Goal: Information Seeking & Learning: Learn about a topic

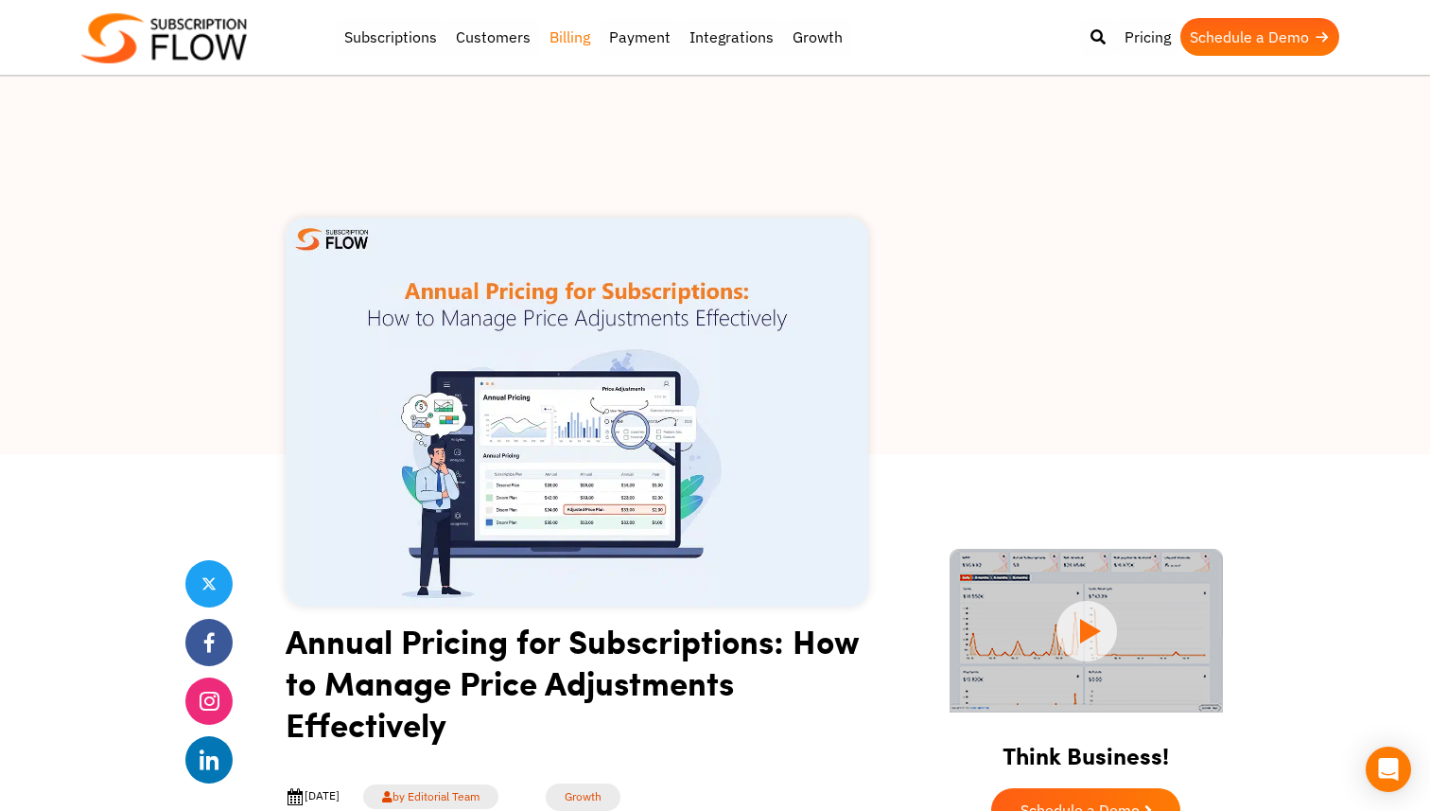
click at [579, 37] on link "Billing" at bounding box center [570, 37] width 60 height 38
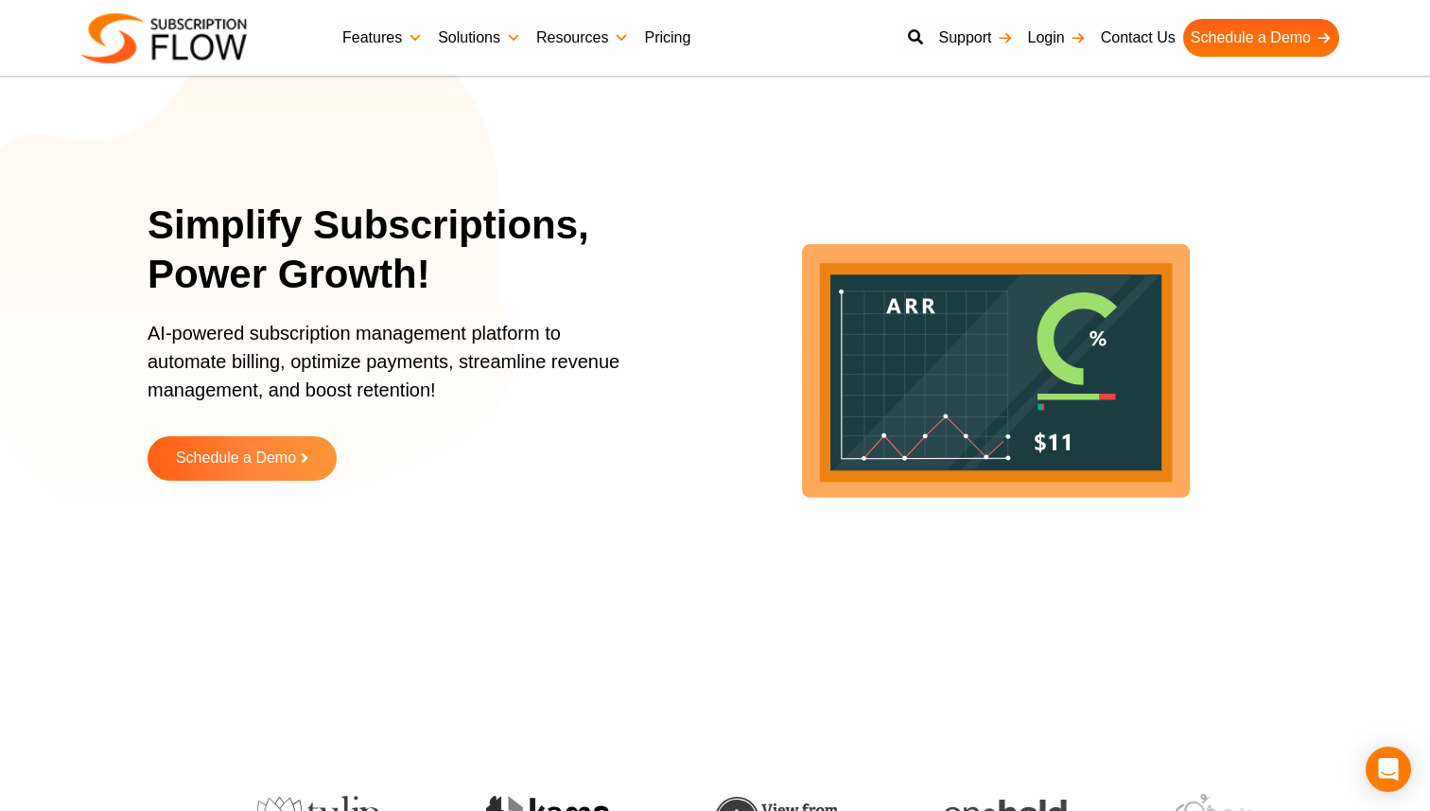
click at [677, 36] on link "Pricing" at bounding box center [667, 38] width 61 height 38
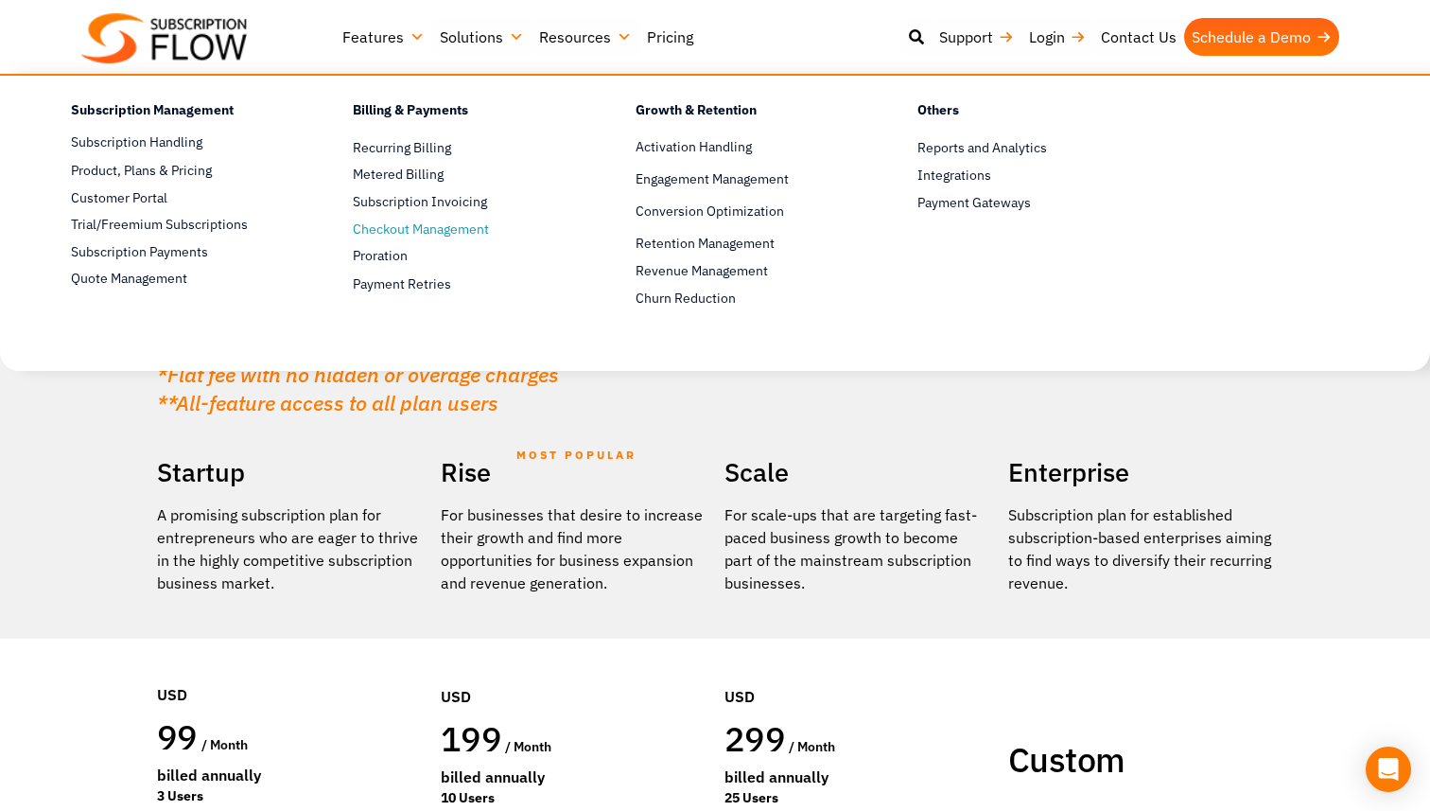
click at [425, 233] on span "Checkout Management" at bounding box center [421, 229] width 136 height 20
